Goal: Task Accomplishment & Management: Complete application form

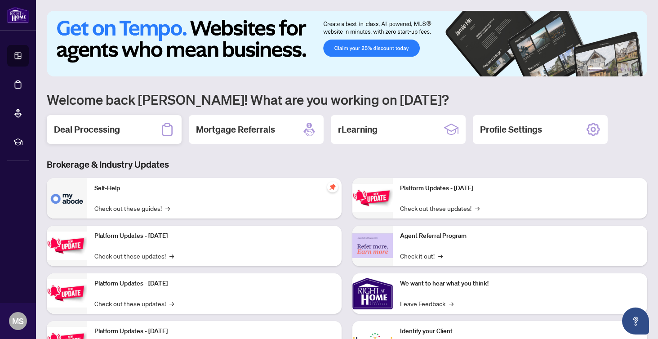
click at [129, 137] on div "Deal Processing" at bounding box center [114, 129] width 135 height 29
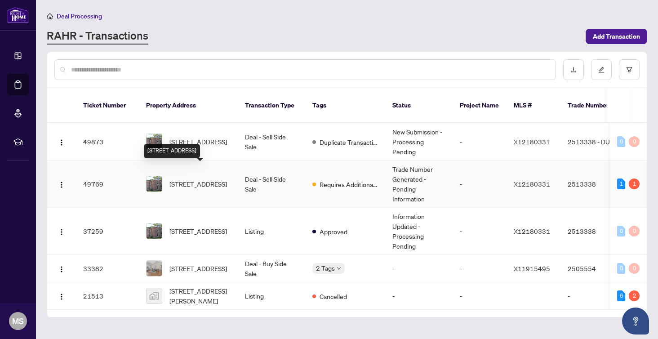
click at [189, 179] on span "[STREET_ADDRESS]" at bounding box center [198, 184] width 58 height 10
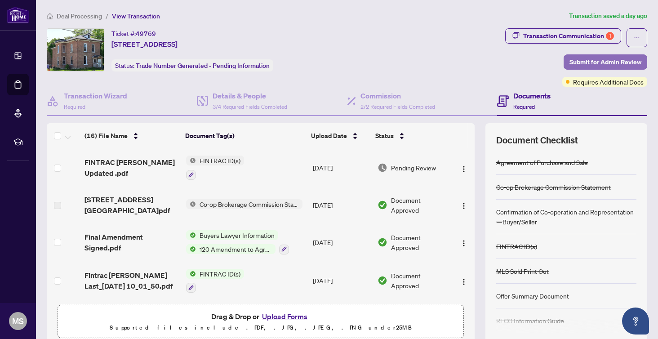
click at [599, 61] on span "Submit for Admin Review" at bounding box center [605, 62] width 72 height 14
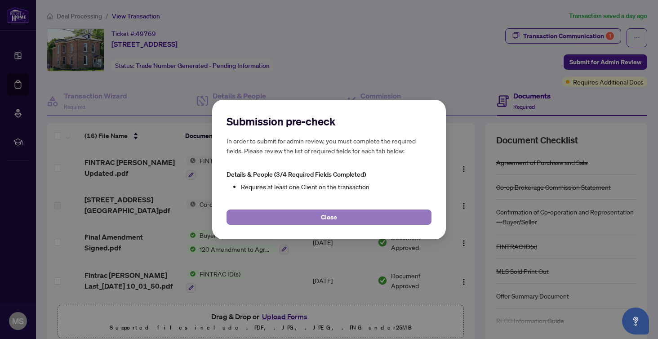
click at [345, 215] on button "Close" at bounding box center [328, 216] width 205 height 15
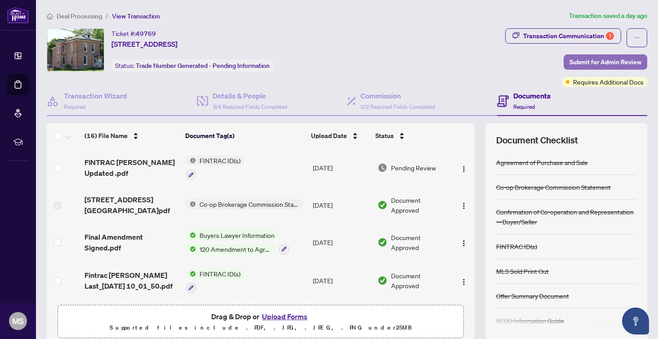
click at [600, 60] on span "Submit for Admin Review" at bounding box center [605, 62] width 72 height 14
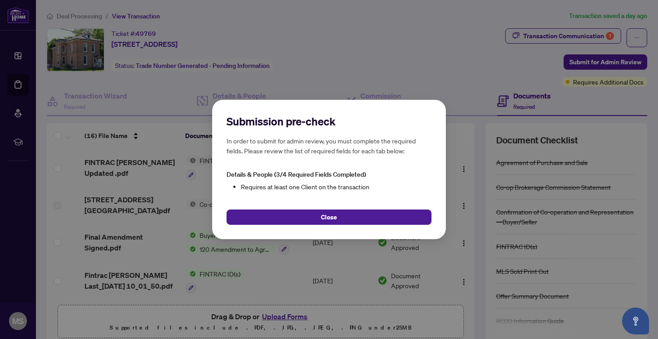
click at [572, 35] on div "Submission pre-check In order to submit for admin review, you must complete the…" at bounding box center [329, 169] width 658 height 339
click at [558, 38] on div "Submission pre-check In order to submit for admin review, you must complete the…" at bounding box center [329, 169] width 658 height 339
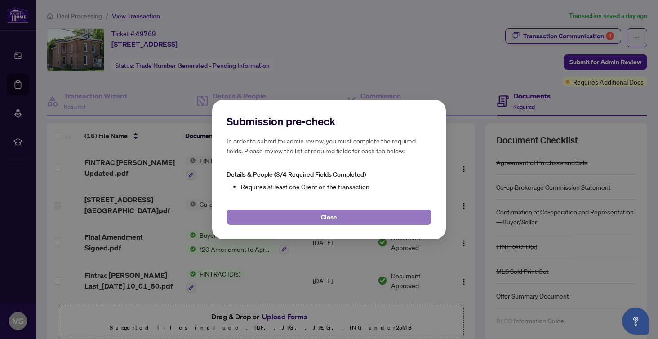
click at [354, 218] on button "Close" at bounding box center [328, 216] width 205 height 15
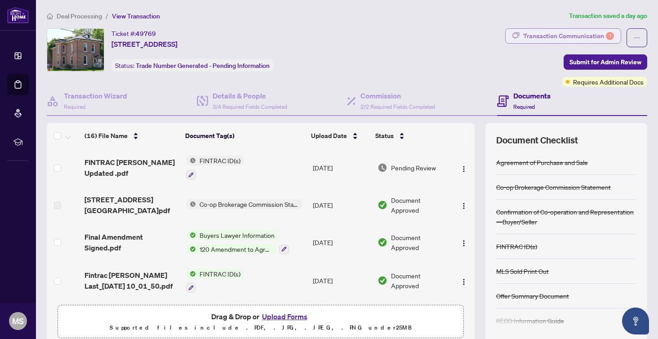
click at [563, 40] on div "Transaction Communication 1" at bounding box center [568, 36] width 91 height 14
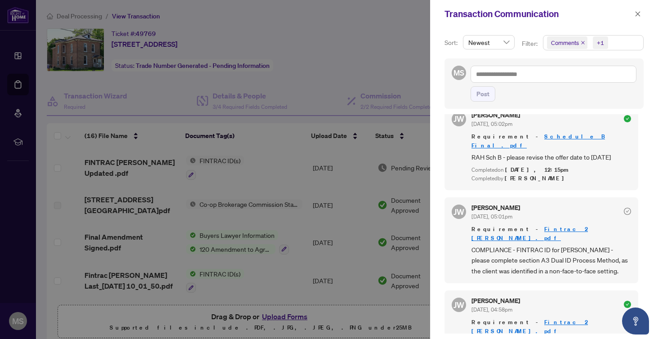
scroll to position [410, 0]
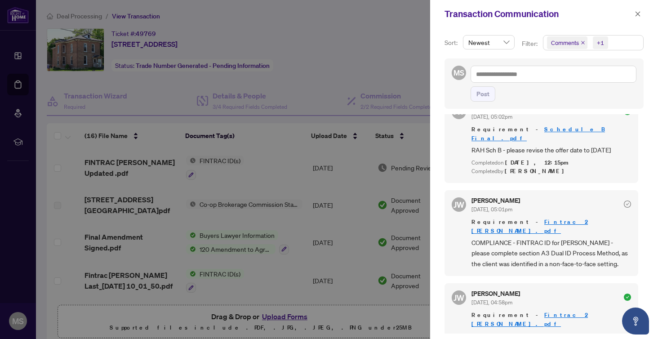
click at [472, 237] on span "COMPLIANCE - FINTRAC ID for [PERSON_NAME] - please complete section A3 Dual ID …" at bounding box center [551, 252] width 160 height 31
click at [459, 198] on span "JW" at bounding box center [458, 204] width 11 height 13
click at [637, 14] on icon "close" at bounding box center [637, 13] width 5 height 5
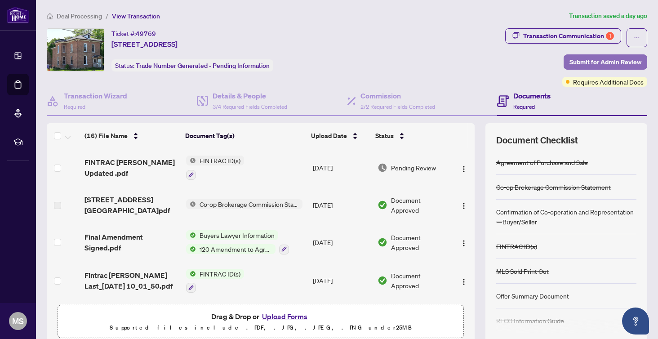
click at [578, 65] on span "Submit for Admin Review" at bounding box center [605, 62] width 72 height 14
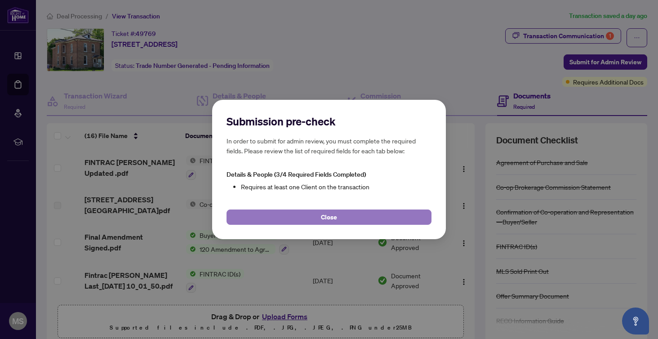
click at [338, 218] on button "Close" at bounding box center [328, 216] width 205 height 15
